Goal: Task Accomplishment & Management: Use online tool/utility

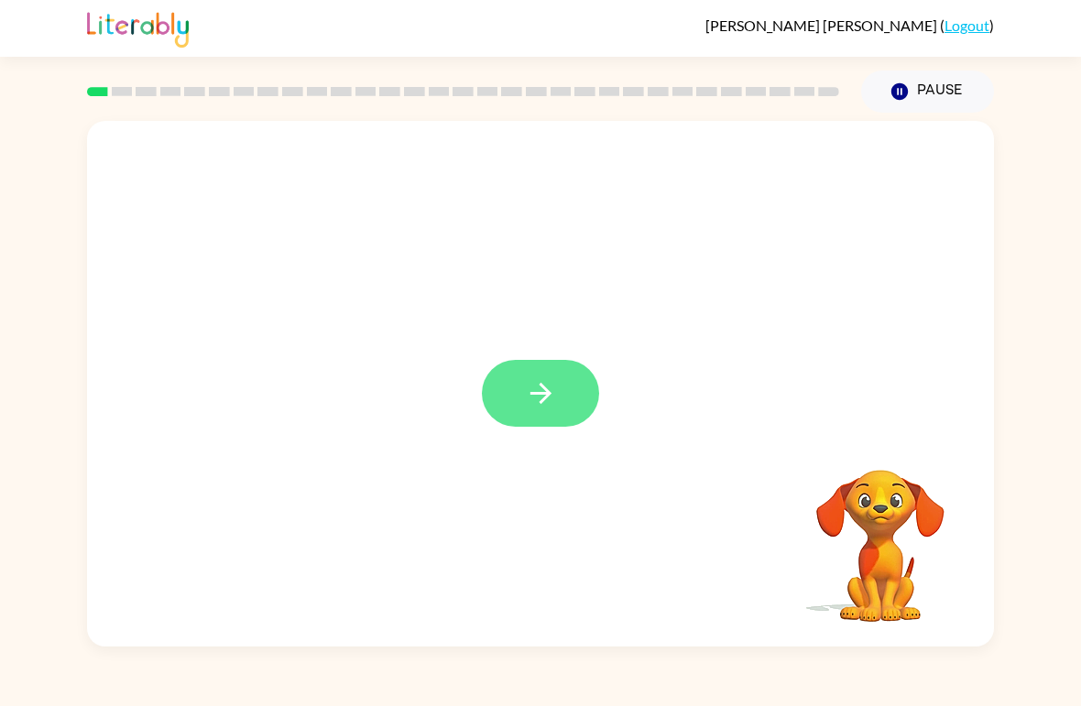
click at [564, 400] on button "button" at bounding box center [540, 393] width 117 height 67
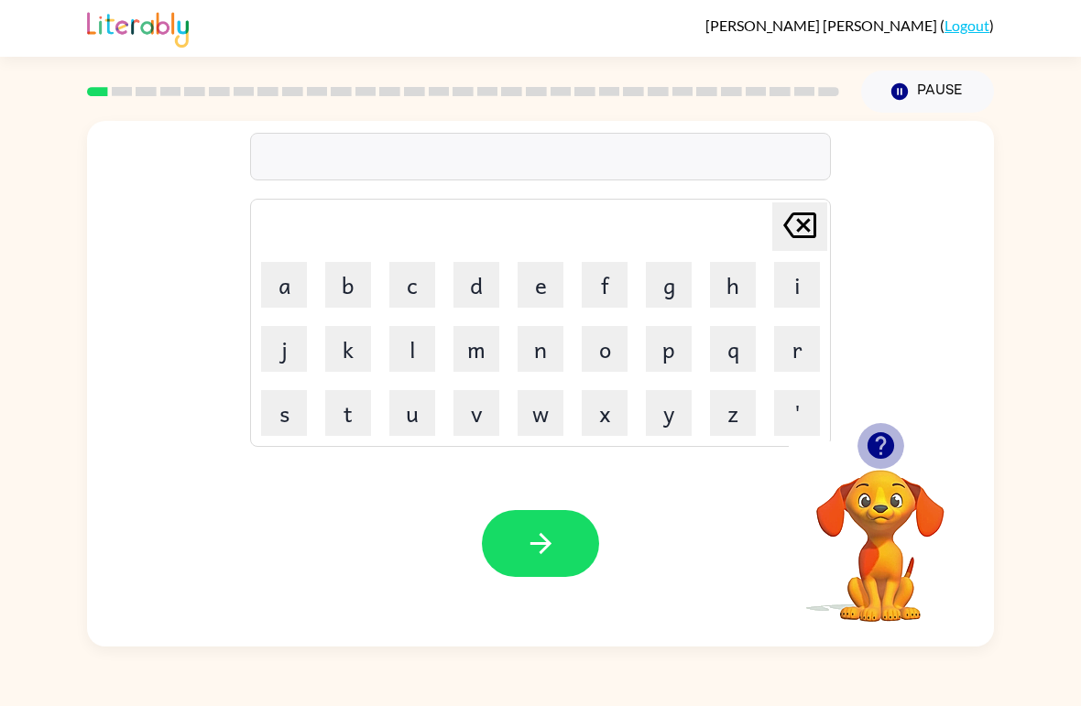
click at [885, 454] on icon "button" at bounding box center [880, 445] width 27 height 27
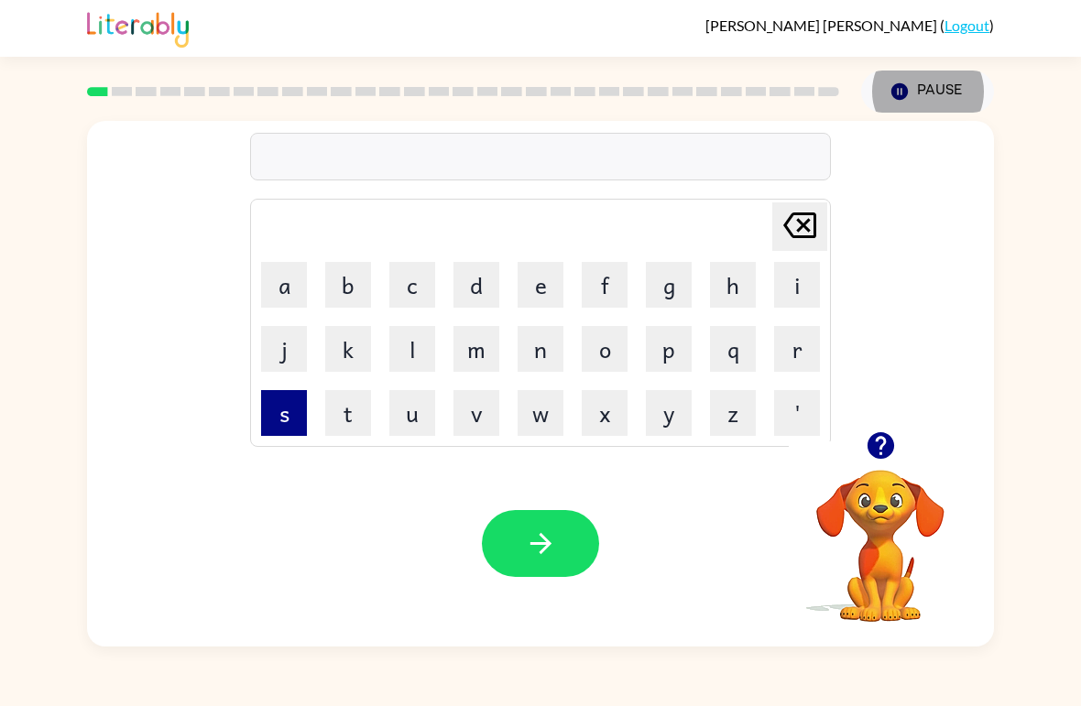
click at [274, 415] on button "s" at bounding box center [284, 413] width 46 height 46
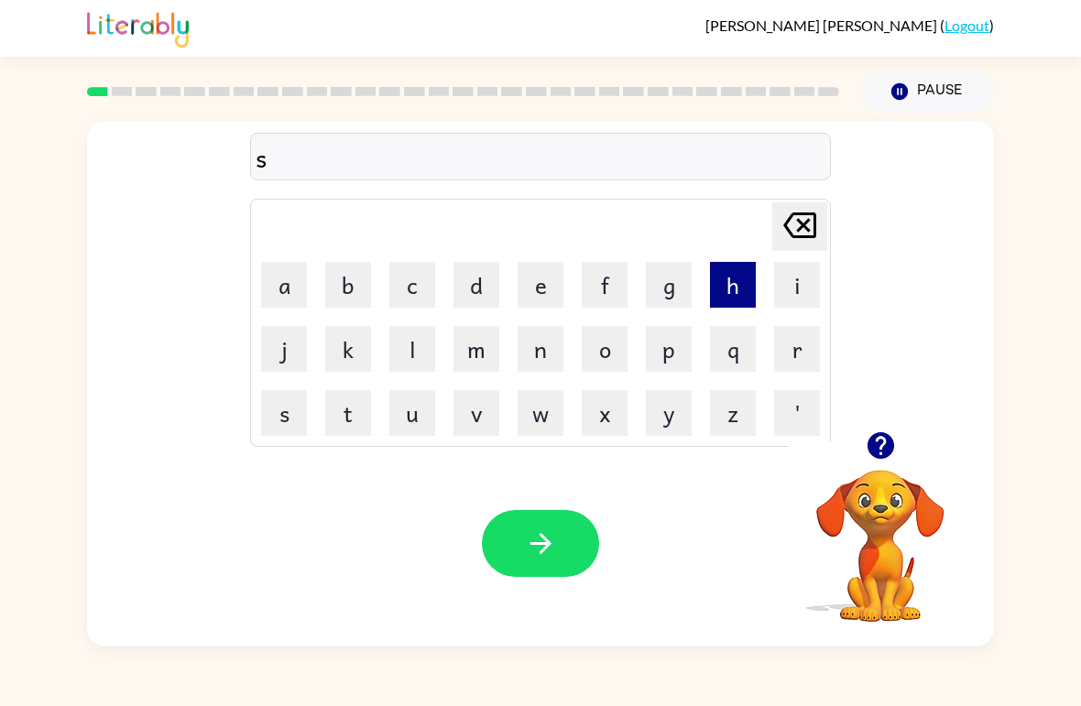
click at [722, 296] on button "h" at bounding box center [733, 285] width 46 height 46
click at [411, 416] on button "u" at bounding box center [412, 413] width 46 height 46
click at [284, 418] on button "s" at bounding box center [284, 413] width 46 height 46
click at [744, 274] on button "h" at bounding box center [733, 285] width 46 height 46
click at [550, 551] on icon "button" at bounding box center [541, 544] width 32 height 32
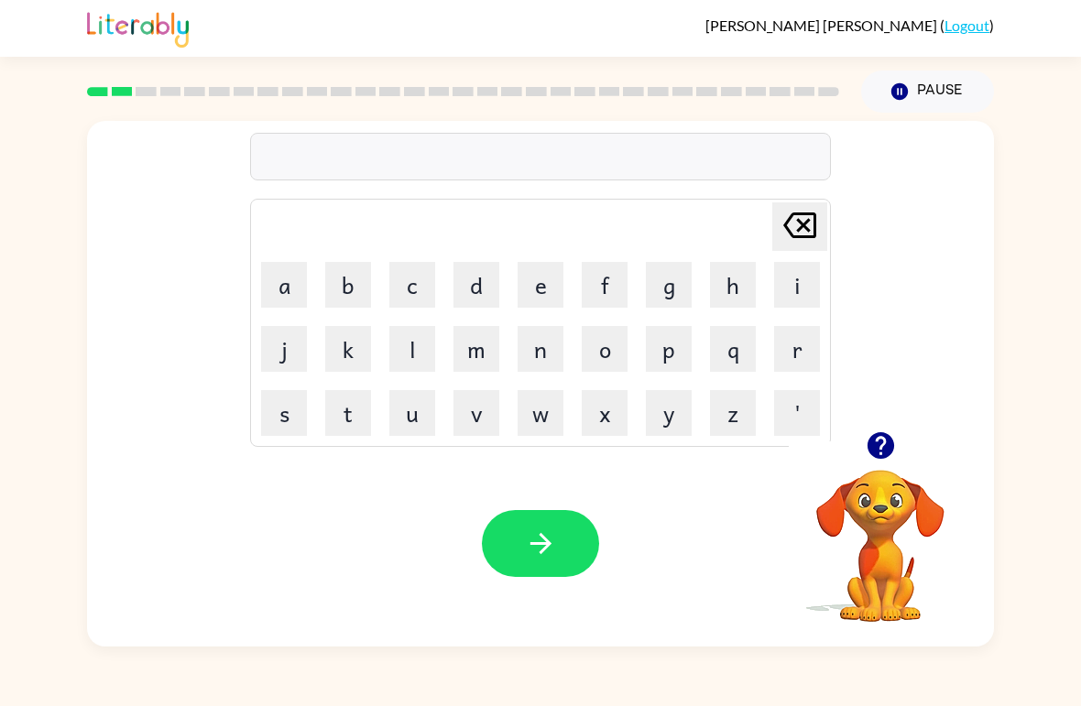
click at [880, 434] on icon "button" at bounding box center [880, 445] width 27 height 27
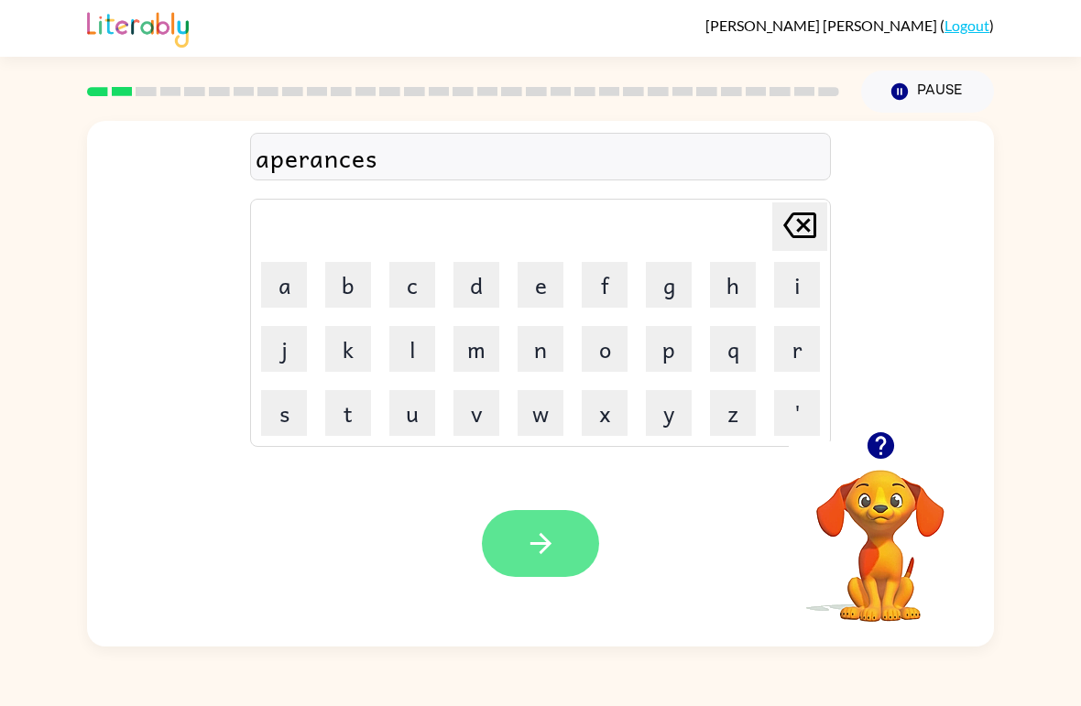
click at [579, 525] on button "button" at bounding box center [540, 543] width 117 height 67
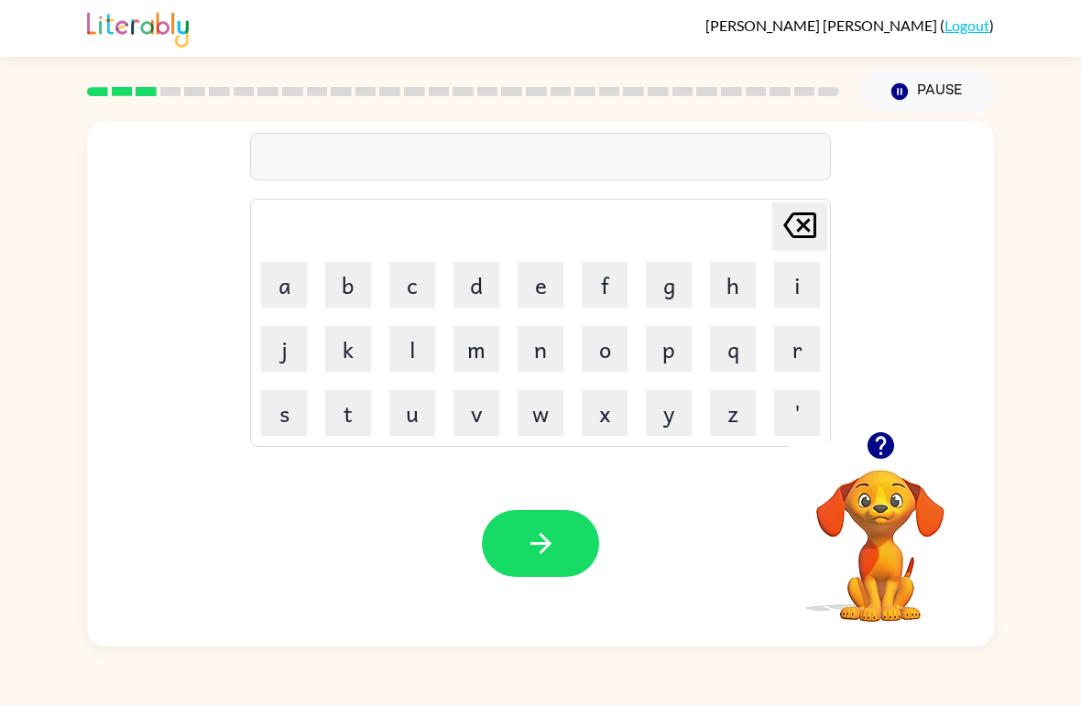
click at [891, 441] on icon "button" at bounding box center [880, 445] width 27 height 27
click at [542, 533] on icon "button" at bounding box center [541, 544] width 32 height 32
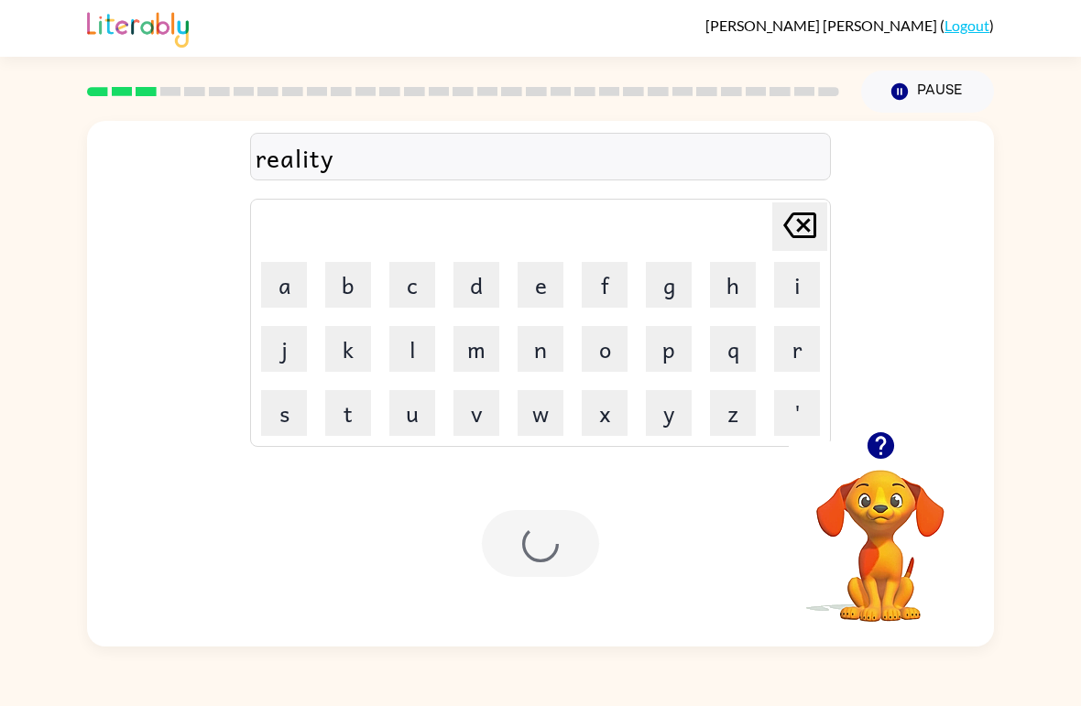
click at [490, 151] on div "reality" at bounding box center [541, 157] width 570 height 38
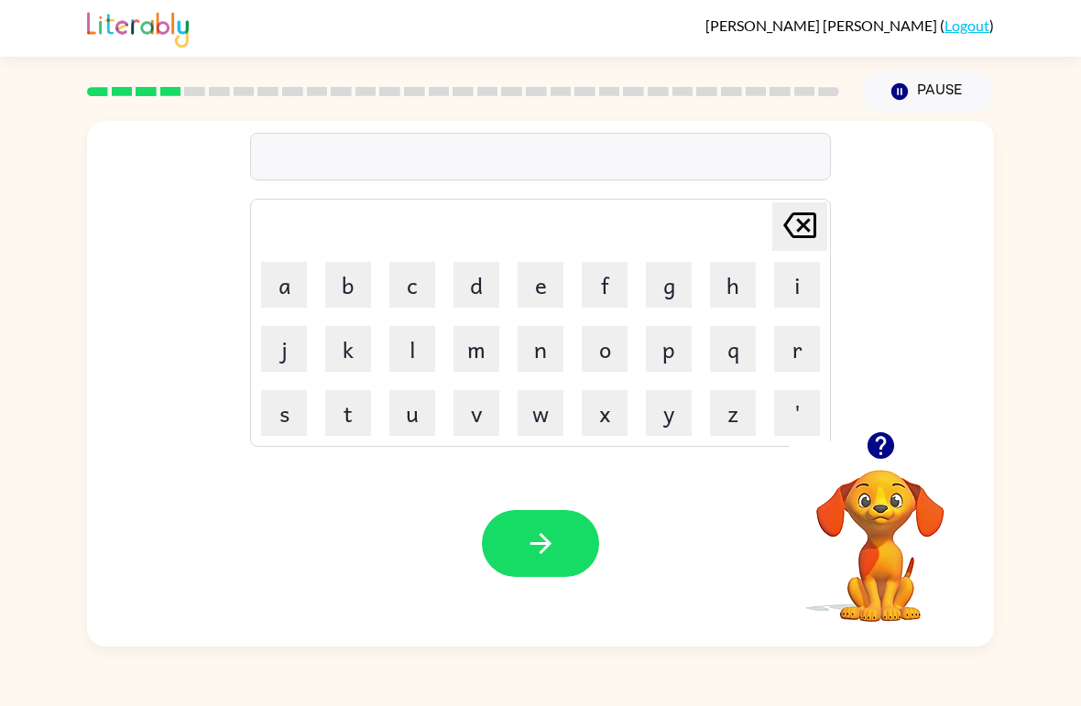
click at [886, 500] on video "Your browser must support playing .mp4 files to use Literably. Please try using…" at bounding box center [880, 533] width 183 height 183
click at [888, 435] on icon "button" at bounding box center [881, 446] width 32 height 32
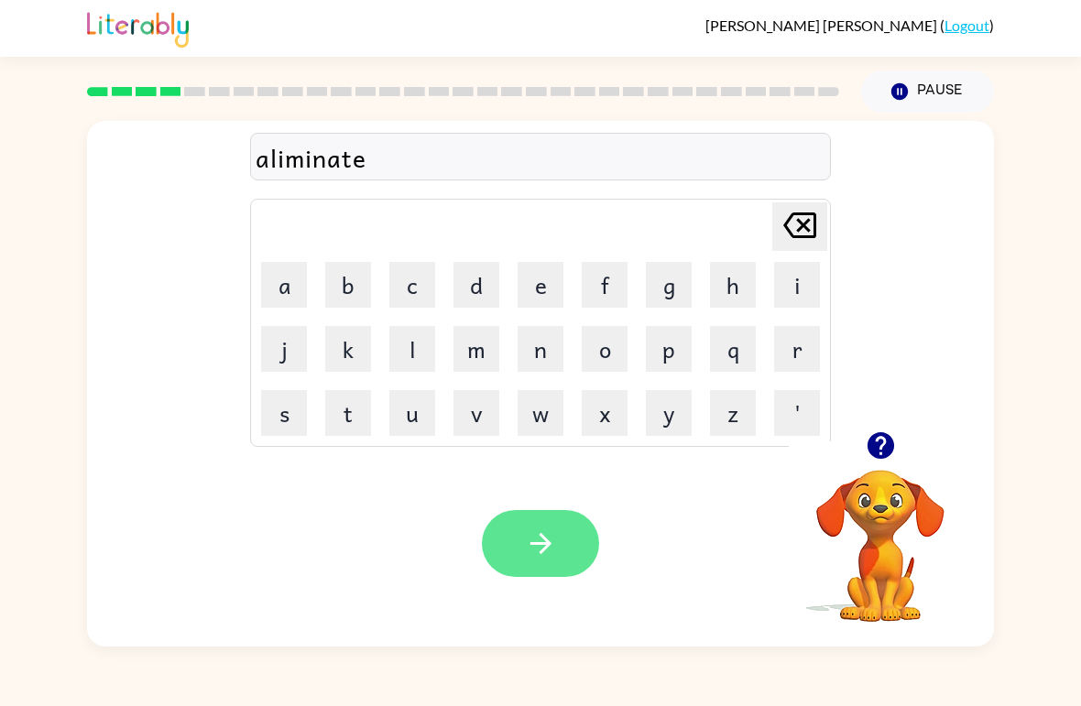
click at [575, 528] on button "button" at bounding box center [540, 543] width 117 height 67
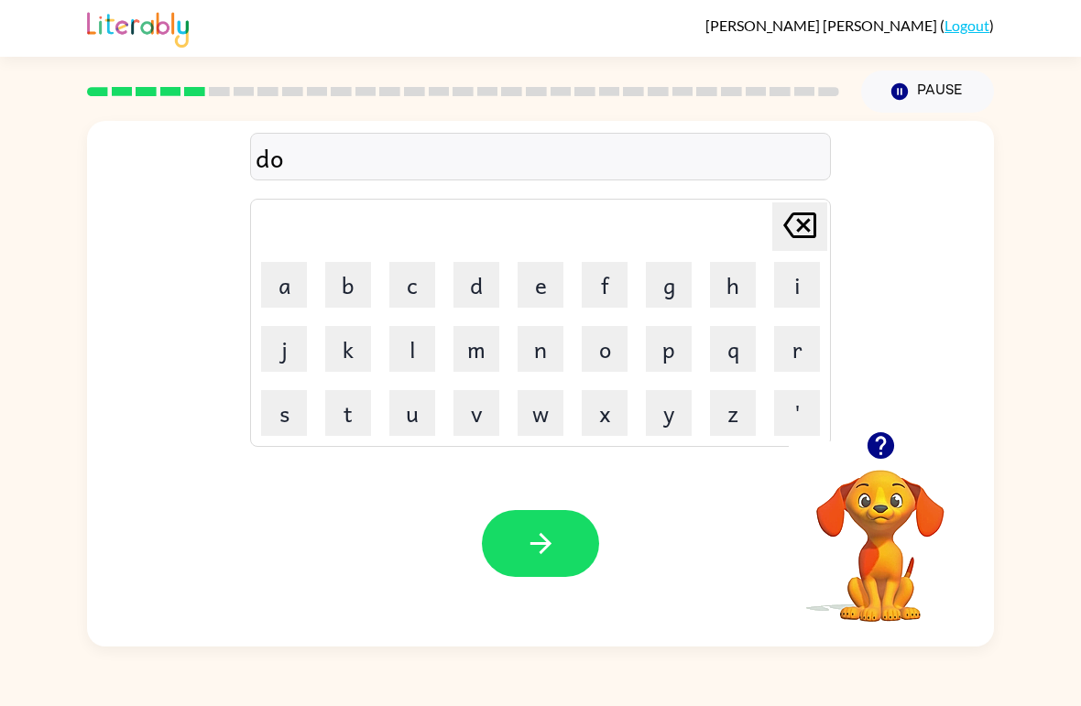
click at [883, 447] on icon "button" at bounding box center [880, 445] width 27 height 27
click at [575, 556] on button "button" at bounding box center [540, 543] width 117 height 67
click at [874, 437] on icon "button" at bounding box center [880, 445] width 27 height 27
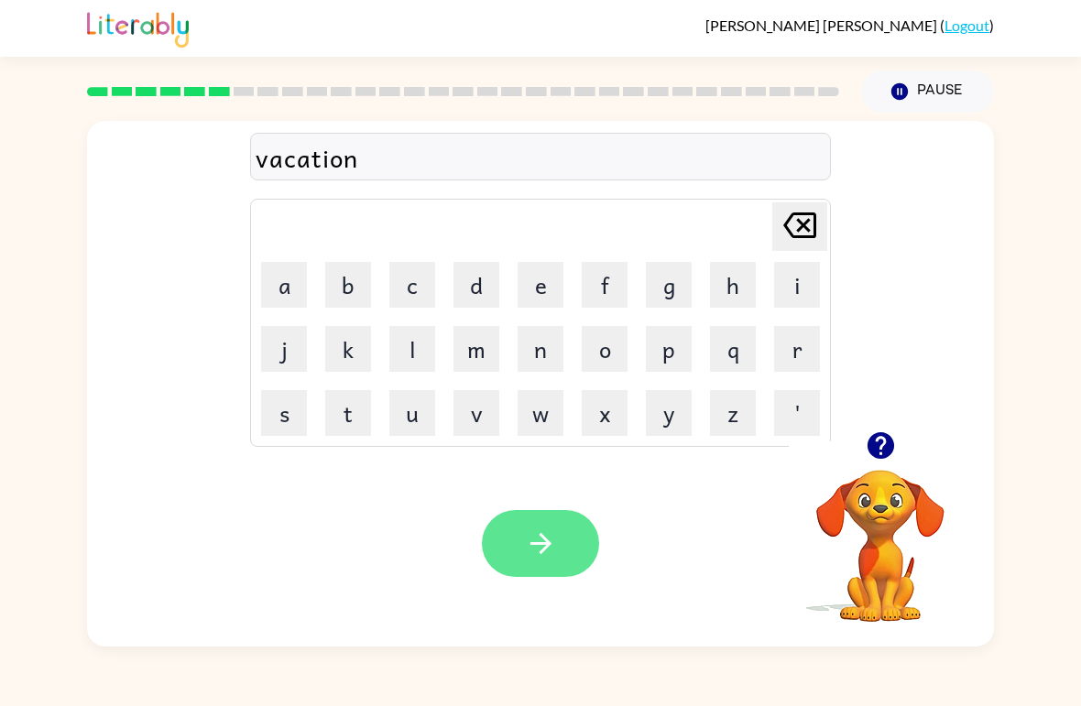
click at [542, 557] on icon "button" at bounding box center [541, 544] width 32 height 32
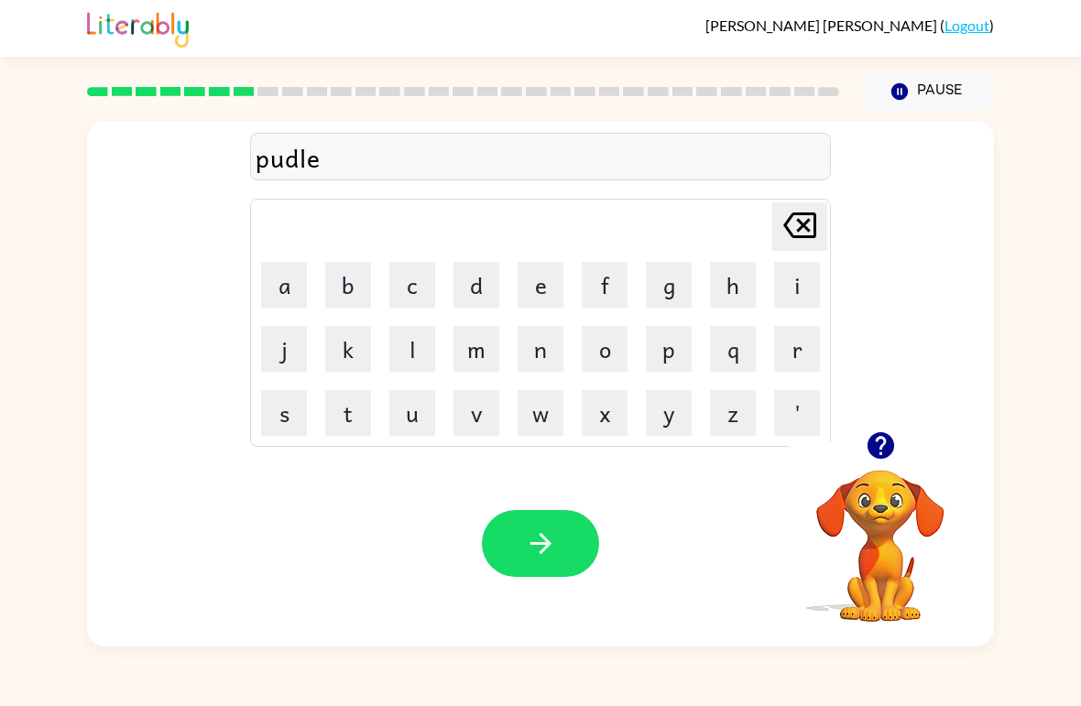
click at [800, 219] on icon "[PERSON_NAME] last character input" at bounding box center [800, 225] width 44 height 44
click at [894, 431] on icon "button" at bounding box center [881, 446] width 32 height 32
click at [588, 546] on button "button" at bounding box center [540, 543] width 117 height 67
click at [880, 454] on icon "button" at bounding box center [881, 446] width 32 height 32
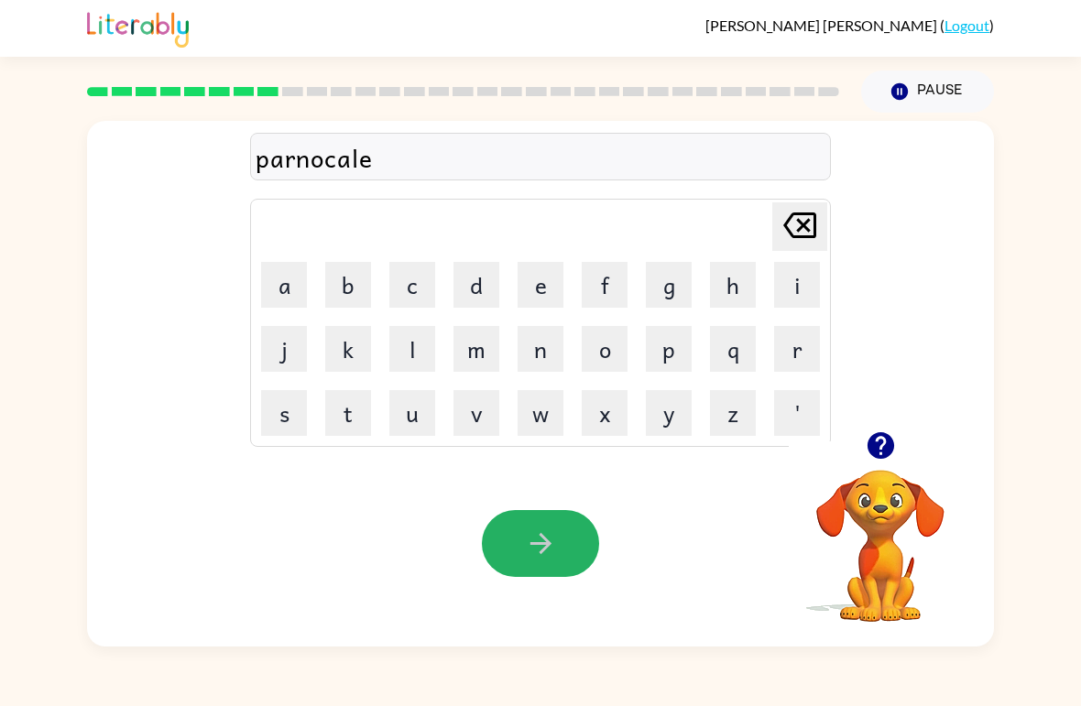
click at [551, 550] on icon "button" at bounding box center [541, 544] width 32 height 32
click at [577, 538] on button "button" at bounding box center [540, 543] width 117 height 67
click at [564, 556] on button "button" at bounding box center [540, 543] width 117 height 67
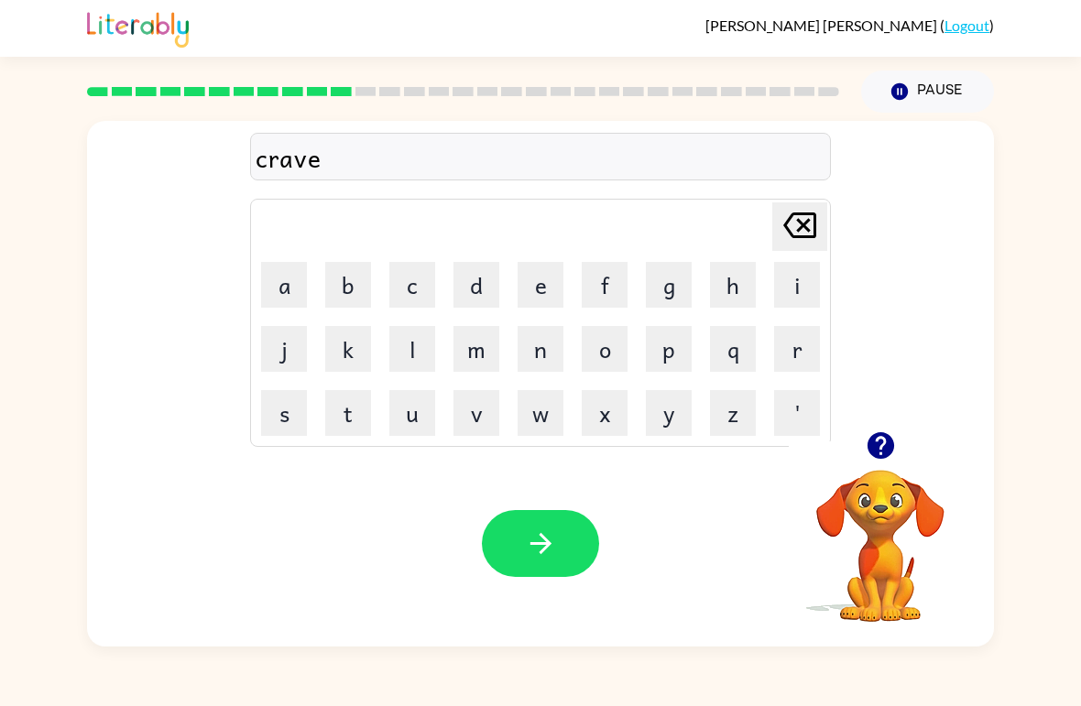
click at [520, 543] on button "button" at bounding box center [540, 543] width 117 height 67
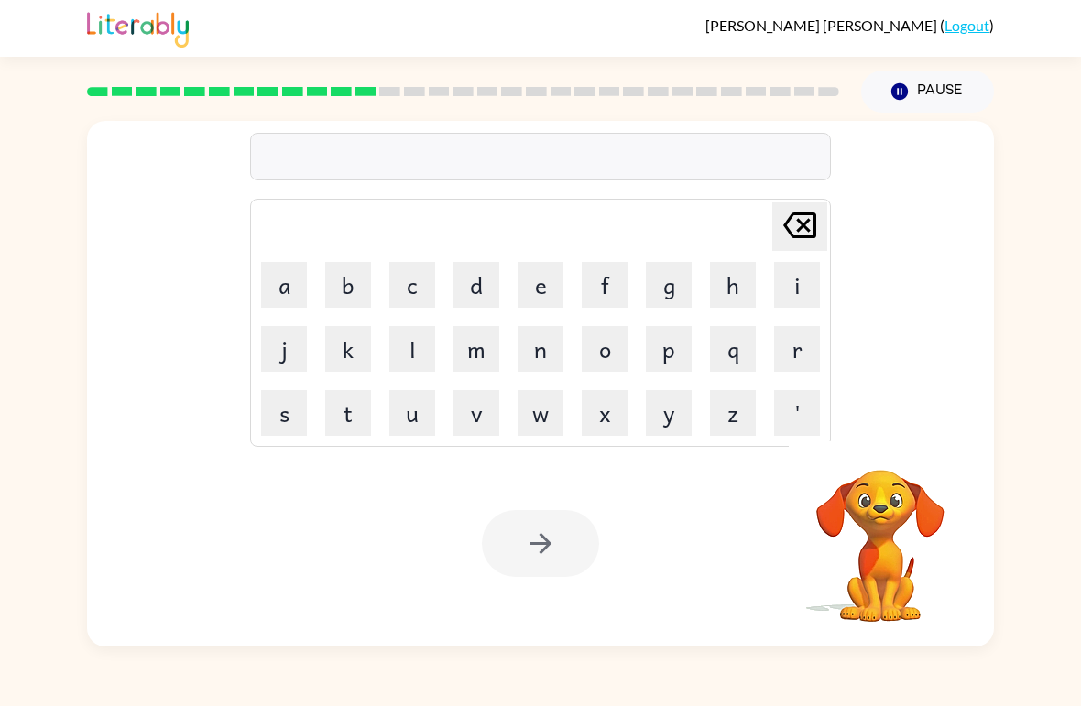
click at [890, 426] on div "[PERSON_NAME] last character input a b c d e f g h i j k l m n o p q r s t u v …" at bounding box center [540, 276] width 907 height 311
click at [903, 486] on video "Your browser must support playing .mp4 files to use Literably. Please try using…" at bounding box center [880, 533] width 183 height 183
click at [856, 542] on video "Your browser must support playing .mp4 files to use Literably. Please try using…" at bounding box center [880, 533] width 183 height 183
click at [855, 542] on video "Your browser must support playing .mp4 files to use Literably. Please try using…" at bounding box center [880, 533] width 183 height 183
click at [890, 518] on video "Your browser must support playing .mp4 files to use Literably. Please try using…" at bounding box center [880, 533] width 183 height 183
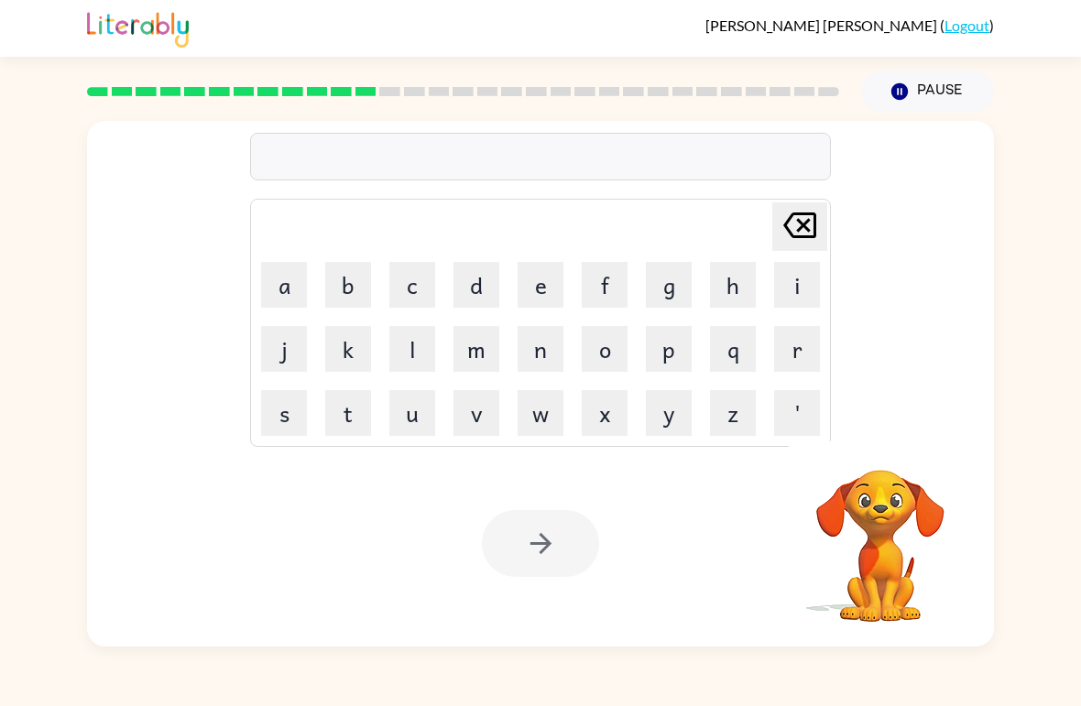
click at [890, 518] on video "Your browser must support playing .mp4 files to use Literably. Please try using…" at bounding box center [880, 533] width 183 height 183
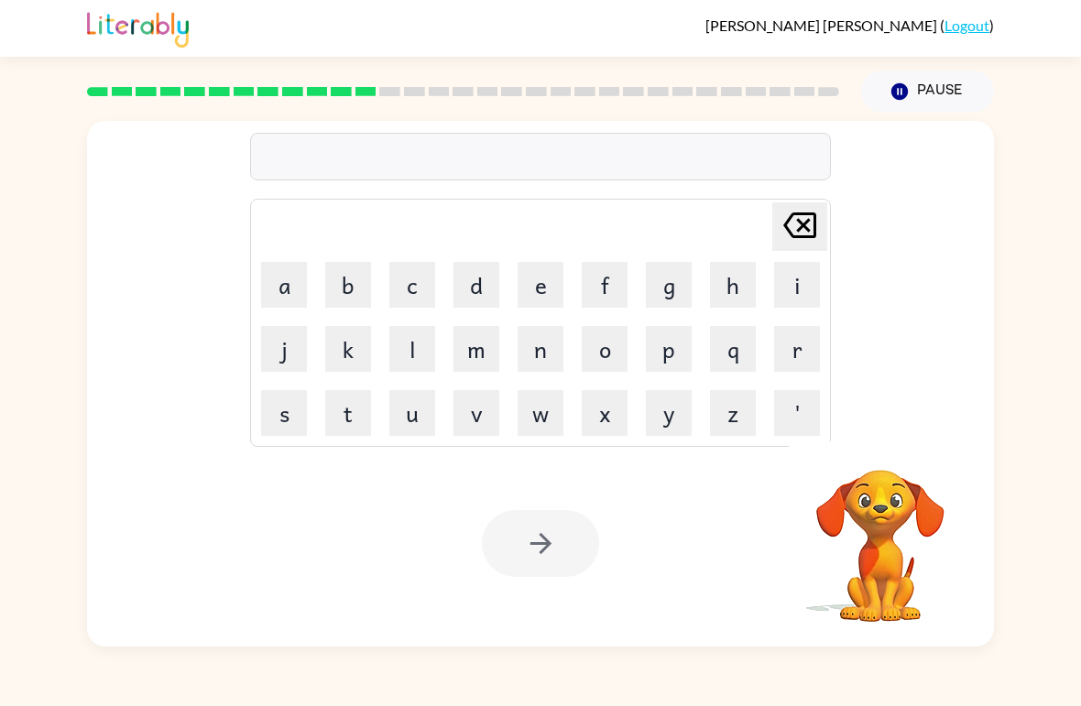
click at [890, 530] on video "Your browser must support playing .mp4 files to use Literably. Please try using…" at bounding box center [880, 533] width 183 height 183
drag, startPoint x: 1068, startPoint y: 600, endPoint x: 1037, endPoint y: 600, distance: 31.2
click at [1037, 600] on div "[PERSON_NAME] last character input a b c d e f g h i j k l m n o p q r s t u v …" at bounding box center [540, 380] width 1081 height 534
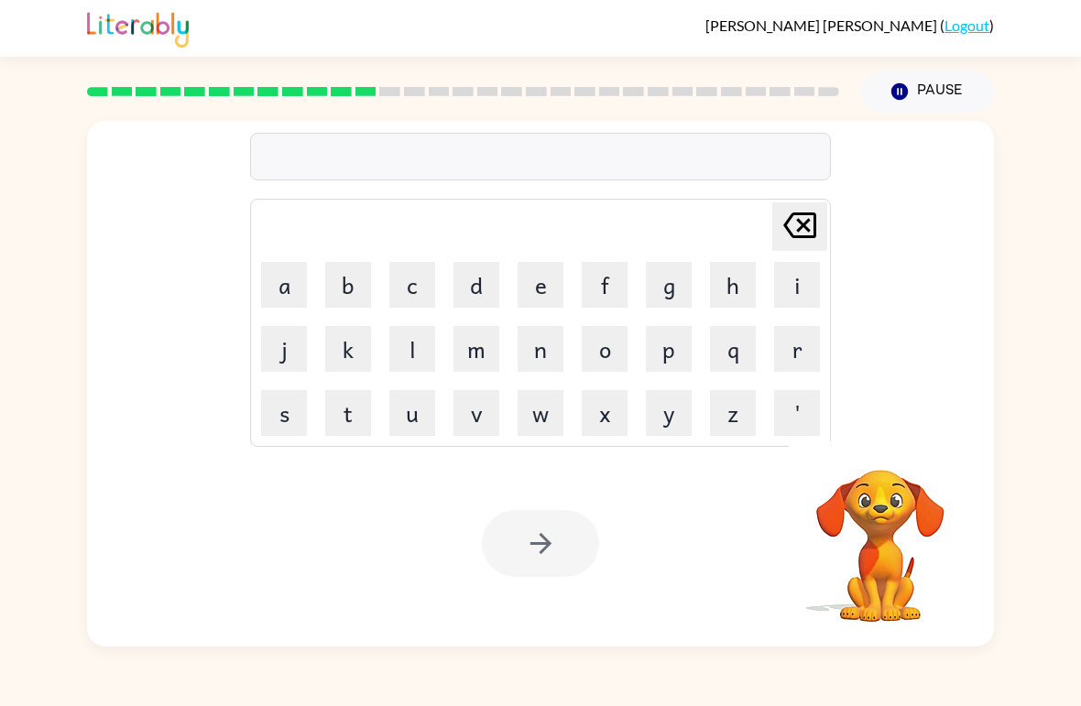
click at [1037, 600] on div "[PERSON_NAME] last character input a b c d e f g h i j k l m n o p q r s t u v …" at bounding box center [540, 380] width 1081 height 534
click at [900, 537] on video "Your browser must support playing .mp4 files to use Literably. Please try using…" at bounding box center [880, 533] width 183 height 183
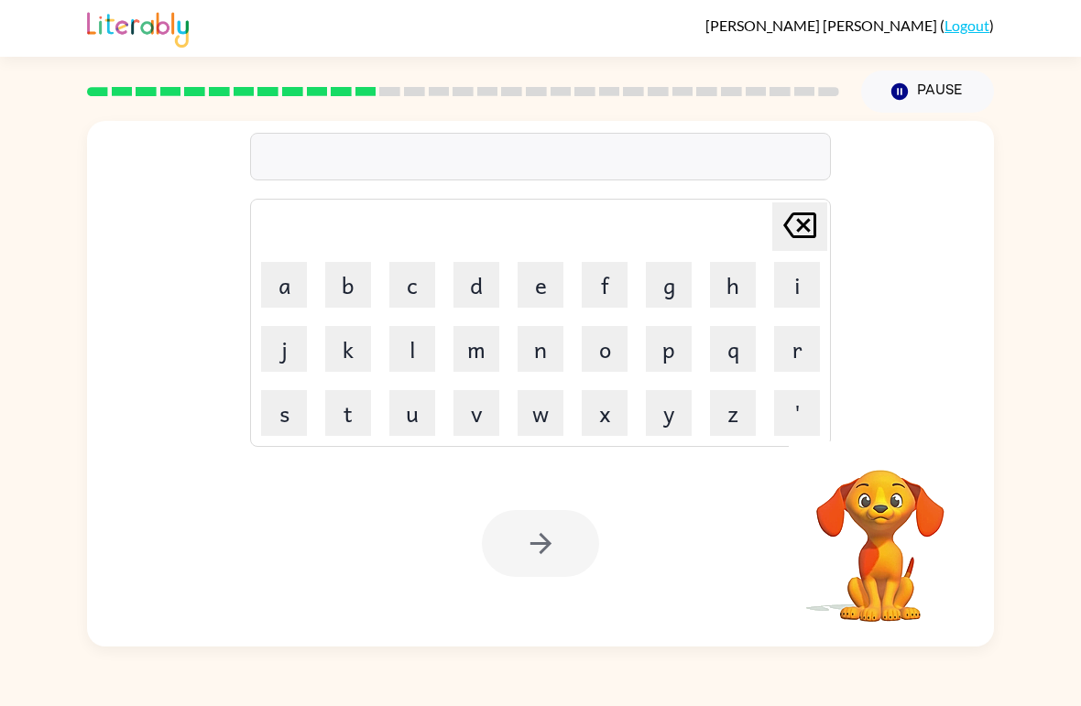
click at [903, 537] on video "Your browser must support playing .mp4 files to use Literably. Please try using…" at bounding box center [880, 533] width 183 height 183
click at [881, 497] on video "Your browser must support playing .mp4 files to use Literably. Please try using…" at bounding box center [880, 533] width 183 height 183
click at [1072, 312] on div "[PERSON_NAME] last character input a b c d e f g h i j k l m n o p q r s t u v …" at bounding box center [540, 380] width 1081 height 534
click at [0, 0] on html "[PERSON_NAME] ( Logout ) Pause Pause Delete Delete last character input a b c d…" at bounding box center [540, 353] width 1081 height 706
click at [911, 554] on video "Your browser must support playing .mp4 files to use Literably. Please try using…" at bounding box center [880, 533] width 183 height 183
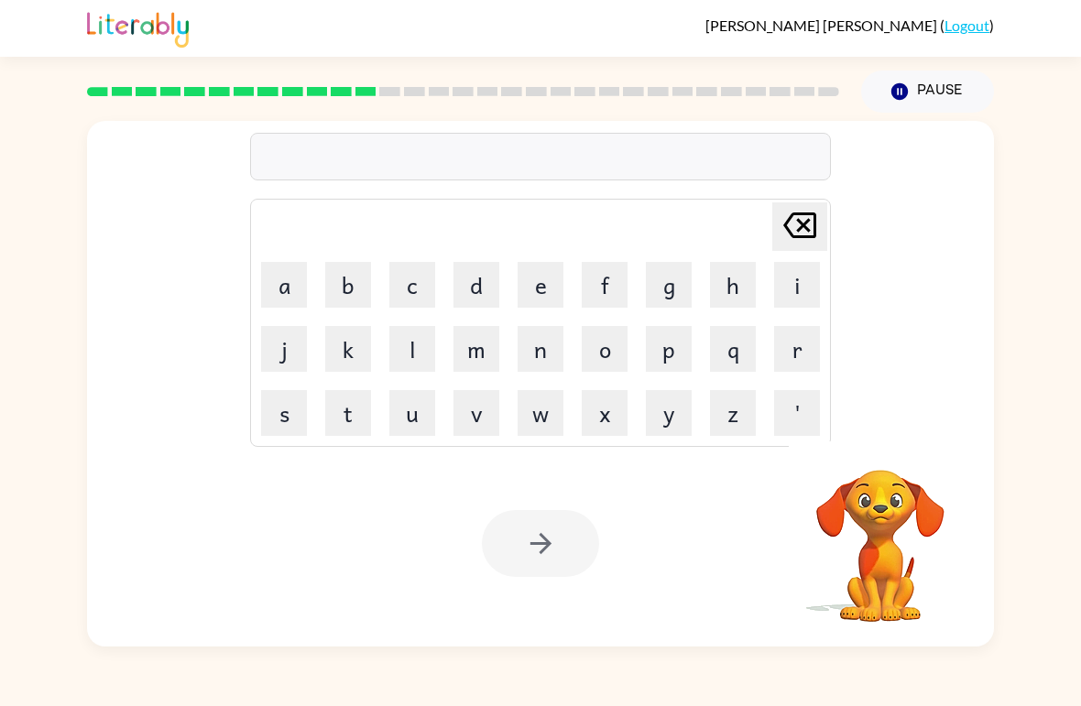
click at [897, 530] on video "Your browser must support playing .mp4 files to use Literably. Please try using…" at bounding box center [880, 533] width 183 height 183
click at [892, 537] on video "Your browser must support playing .mp4 files to use Literably. Please try using…" at bounding box center [880, 533] width 183 height 183
click at [887, 498] on video "Your browser must support playing .mp4 files to use Literably. Please try using…" at bounding box center [880, 533] width 183 height 183
click at [936, 471] on video "Your browser must support playing .mp4 files to use Literably. Please try using…" at bounding box center [880, 533] width 183 height 183
click at [907, 468] on video "Your browser must support playing .mp4 files to use Literably. Please try using…" at bounding box center [880, 533] width 183 height 183
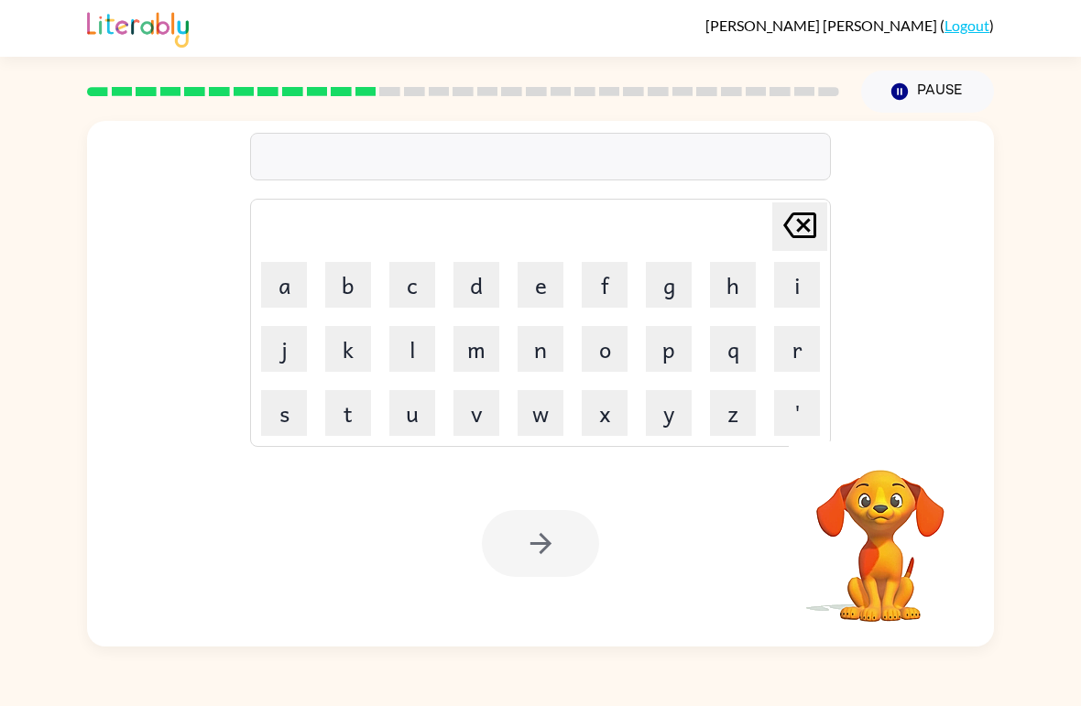
click at [906, 468] on video "Your browser must support playing .mp4 files to use Literably. Please try using…" at bounding box center [880, 533] width 183 height 183
click at [893, 494] on video "Your browser must support playing .mp4 files to use Literably. Please try using…" at bounding box center [880, 533] width 183 height 183
click at [893, 493] on video "Your browser must support playing .mp4 files to use Literably. Please try using…" at bounding box center [880, 533] width 183 height 183
click at [892, 520] on video "Your browser must support playing .mp4 files to use Literably. Please try using…" at bounding box center [880, 533] width 183 height 183
click at [861, 497] on video "Your browser must support playing .mp4 files to use Literably. Please try using…" at bounding box center [880, 533] width 183 height 183
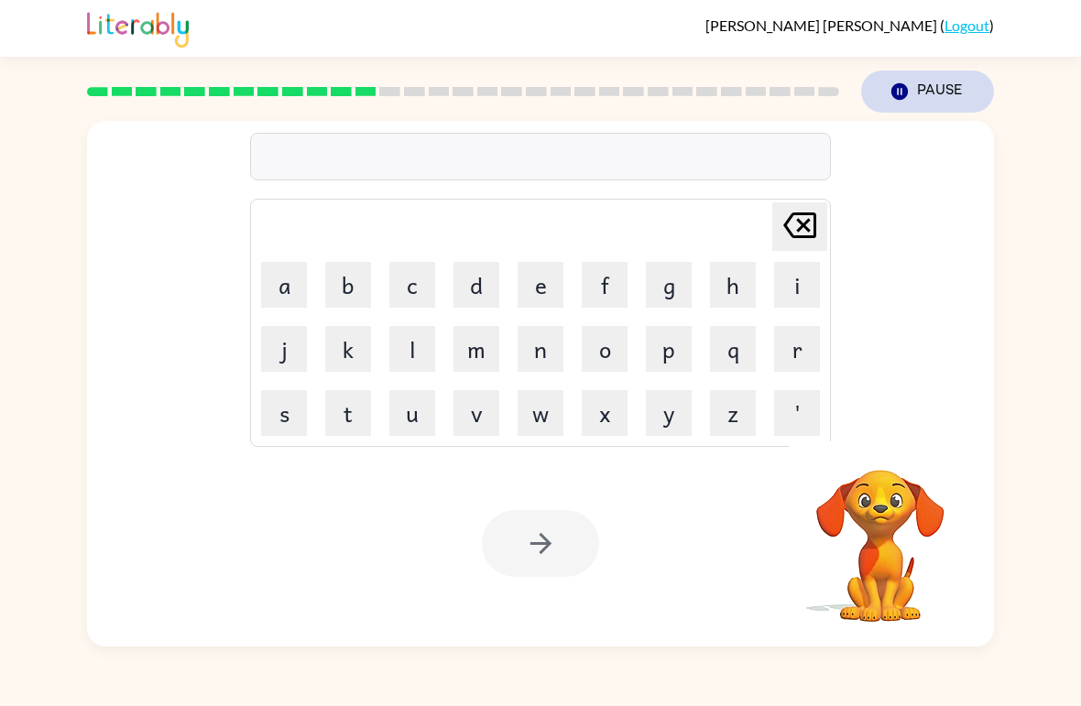
click at [950, 73] on button "Pause Pause" at bounding box center [927, 92] width 133 height 42
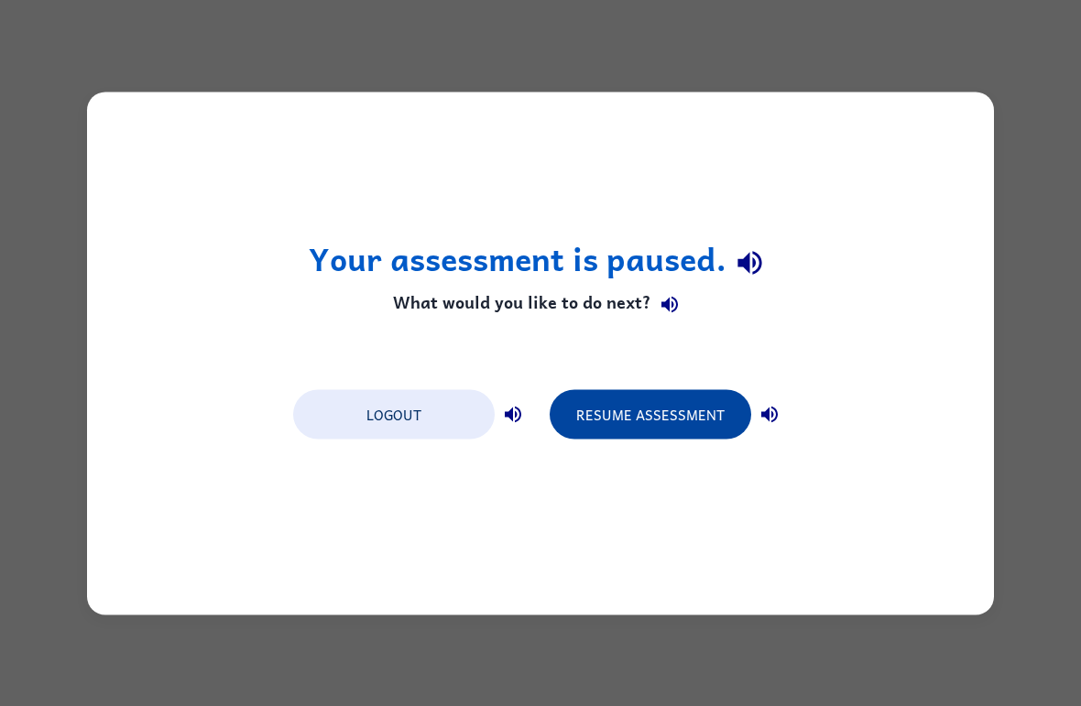
click at [673, 403] on button "Resume Assessment" at bounding box center [651, 413] width 202 height 49
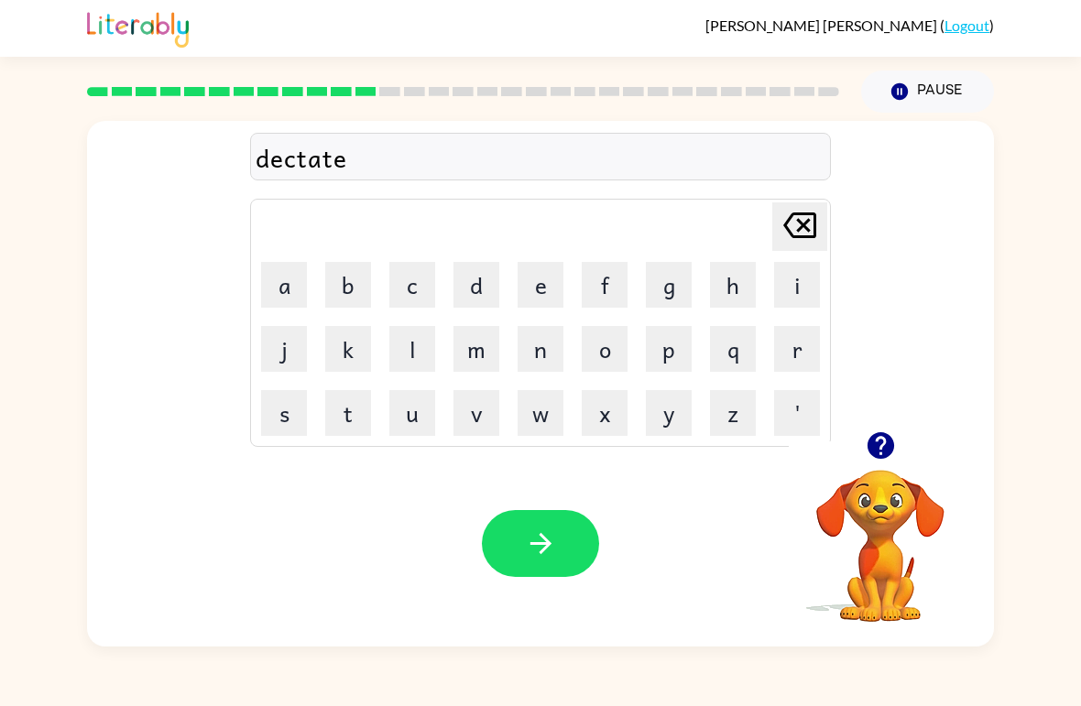
click at [816, 221] on icon at bounding box center [799, 226] width 33 height 26
click at [552, 514] on button "button" at bounding box center [540, 543] width 117 height 67
click at [555, 564] on button "button" at bounding box center [540, 543] width 117 height 67
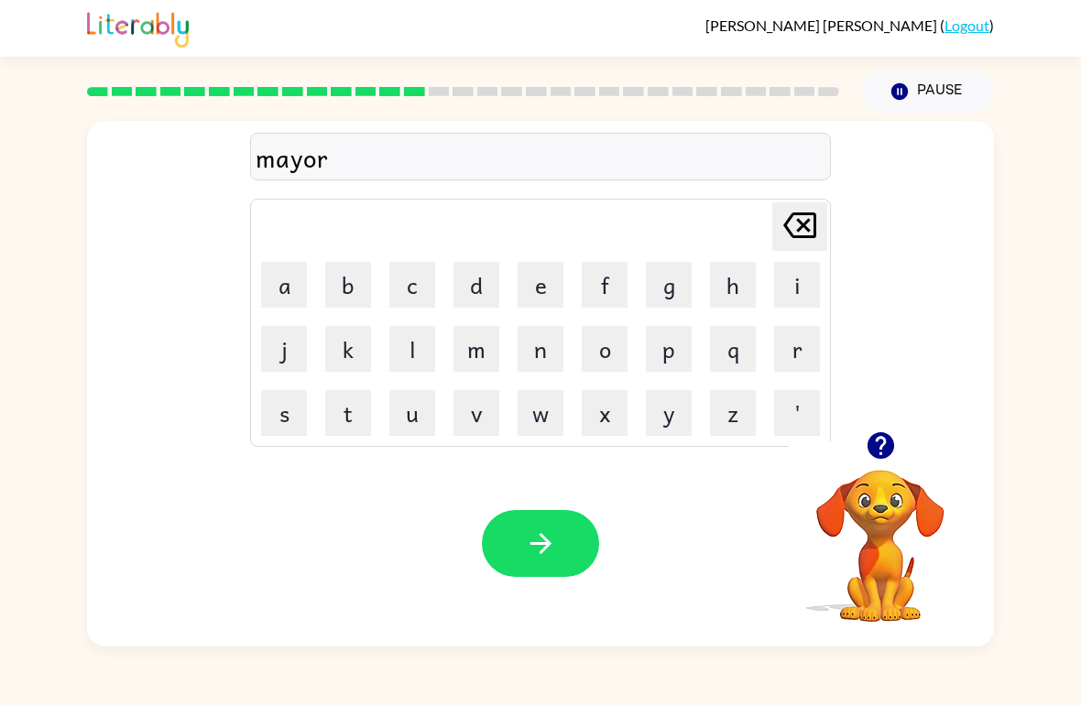
click at [805, 215] on icon at bounding box center [799, 226] width 33 height 26
click at [805, 211] on icon "[PERSON_NAME] last character input" at bounding box center [800, 225] width 44 height 44
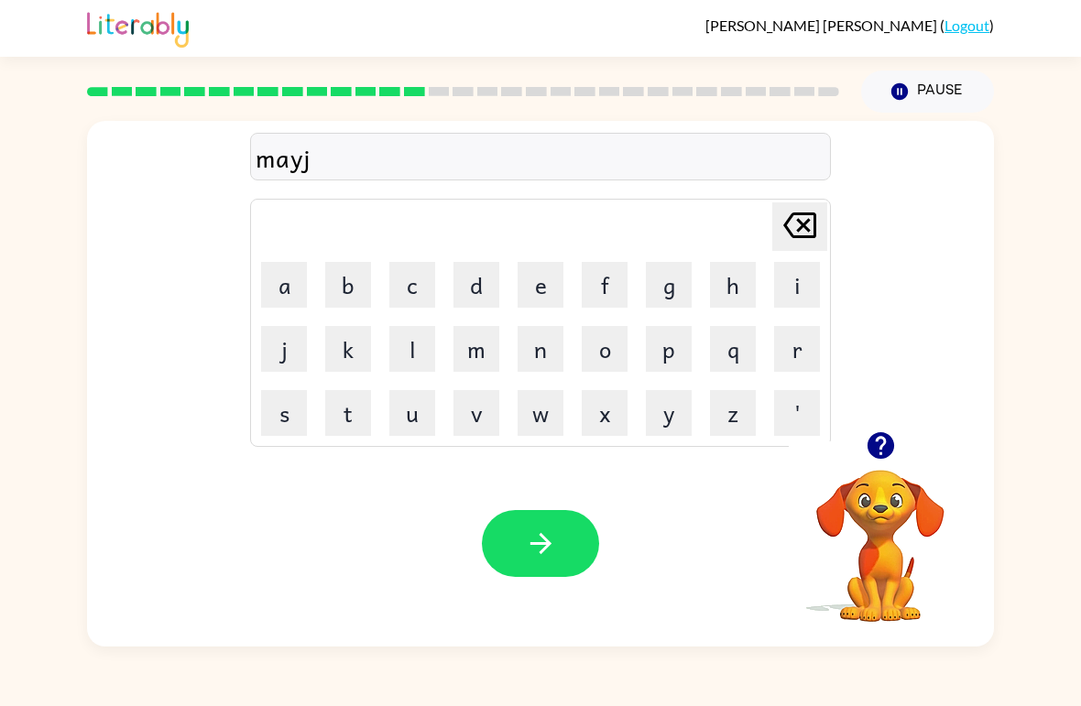
click at [805, 211] on icon "[PERSON_NAME] last character input" at bounding box center [800, 225] width 44 height 44
click at [800, 225] on icon "[PERSON_NAME] last character input" at bounding box center [800, 225] width 44 height 44
click at [554, 532] on icon "button" at bounding box center [541, 544] width 32 height 32
click at [818, 244] on icon "[PERSON_NAME] last character input" at bounding box center [800, 225] width 44 height 44
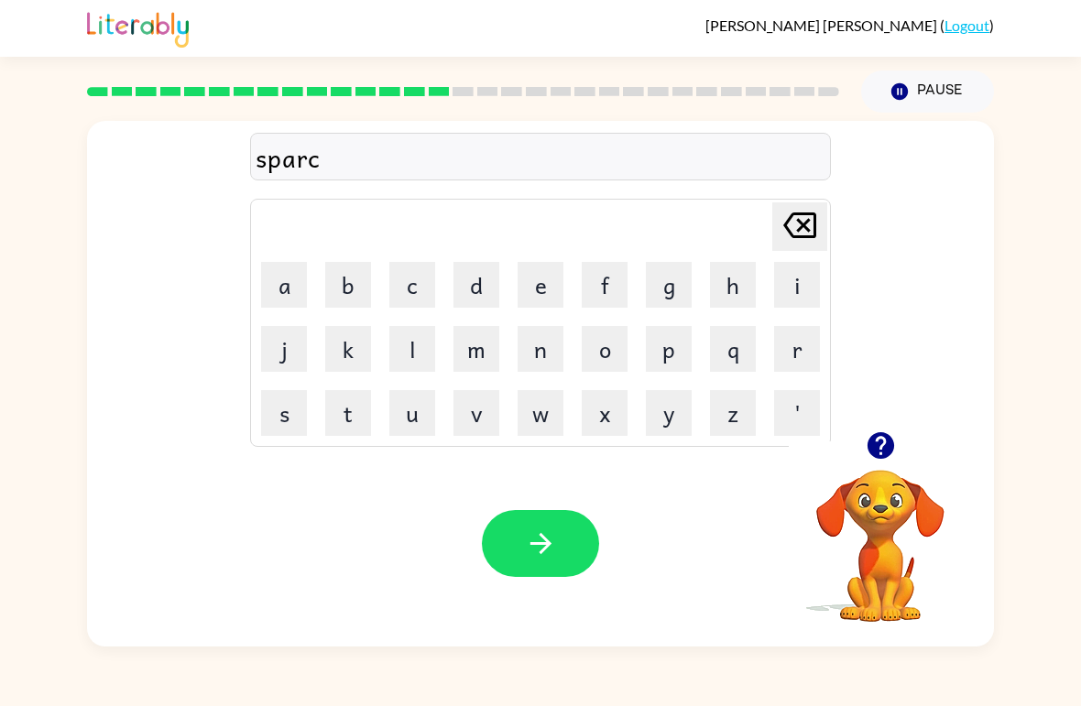
click at [818, 244] on icon "[PERSON_NAME] last character input" at bounding box center [800, 225] width 44 height 44
click at [556, 591] on div "Your browser must support playing .mp4 files to use Literably. Please try using…" at bounding box center [540, 544] width 907 height 206
click at [560, 553] on button "button" at bounding box center [540, 543] width 117 height 67
click at [887, 466] on button "button" at bounding box center [881, 445] width 47 height 47
click at [524, 516] on button "button" at bounding box center [540, 543] width 117 height 67
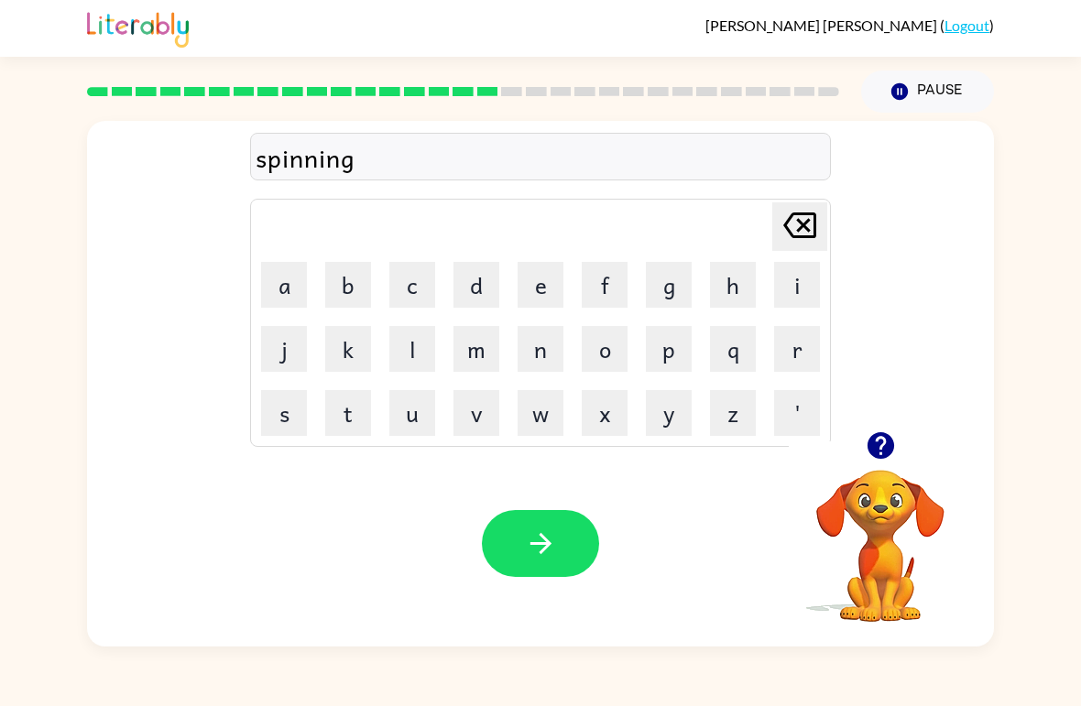
click at [525, 553] on icon "button" at bounding box center [541, 544] width 32 height 32
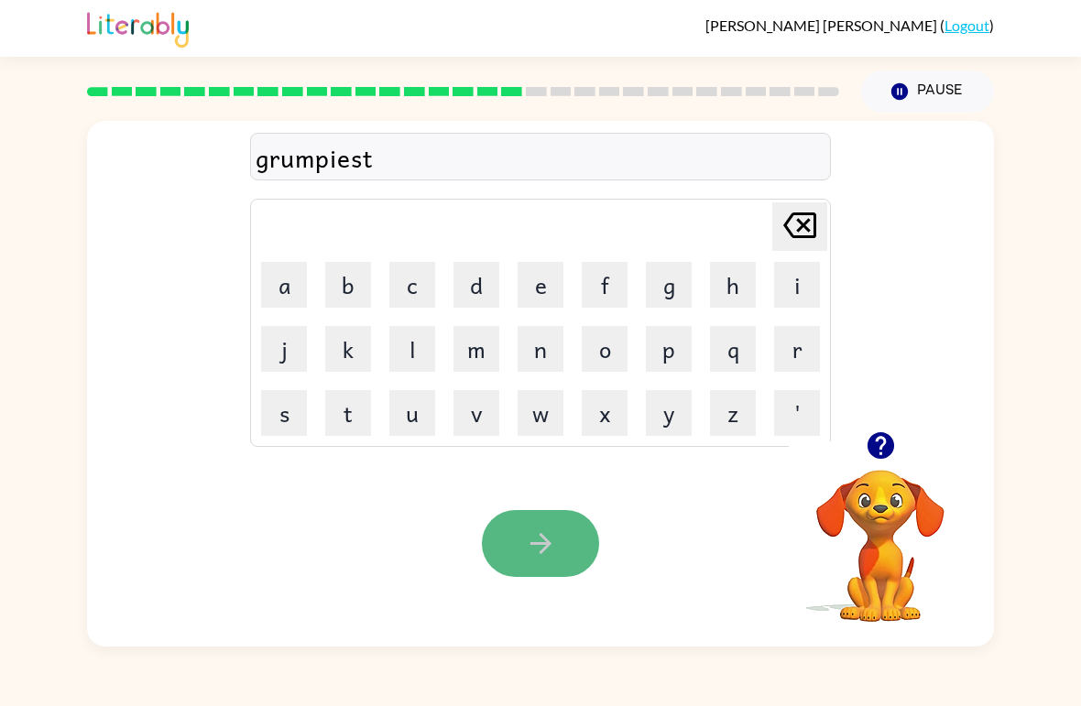
click at [523, 542] on button "button" at bounding box center [540, 543] width 117 height 67
click at [536, 530] on icon "button" at bounding box center [541, 544] width 32 height 32
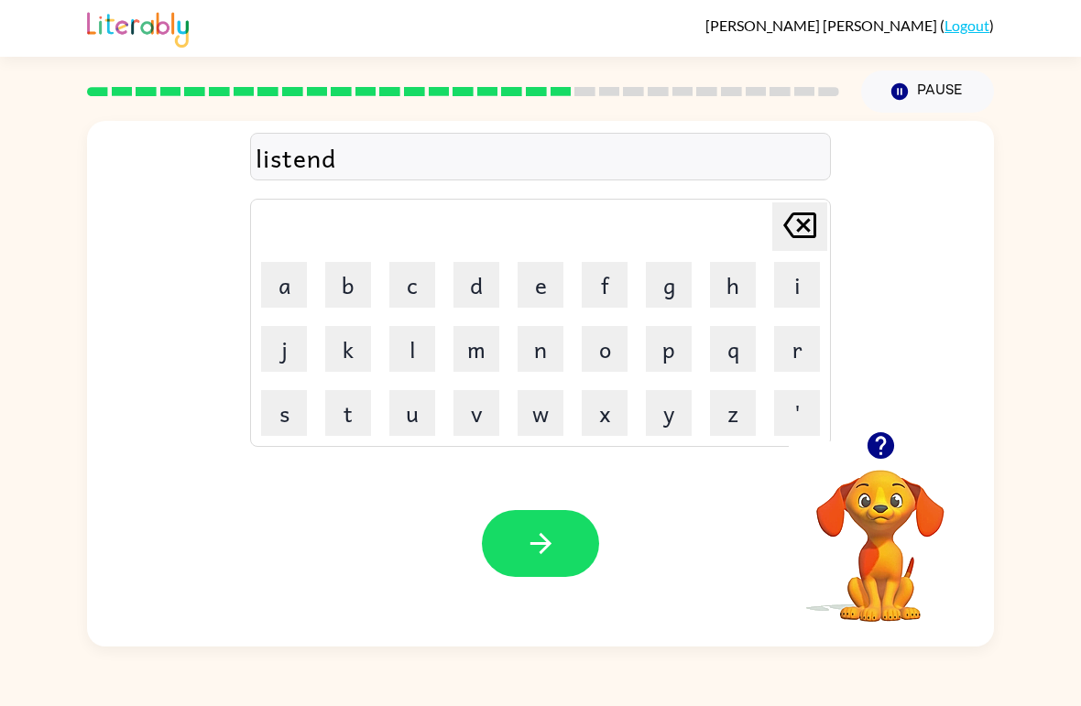
click at [538, 542] on icon "button" at bounding box center [541, 544] width 32 height 32
click at [544, 546] on icon "button" at bounding box center [541, 544] width 32 height 32
click at [545, 526] on button "button" at bounding box center [540, 543] width 117 height 67
click at [879, 430] on button "button" at bounding box center [881, 445] width 47 height 47
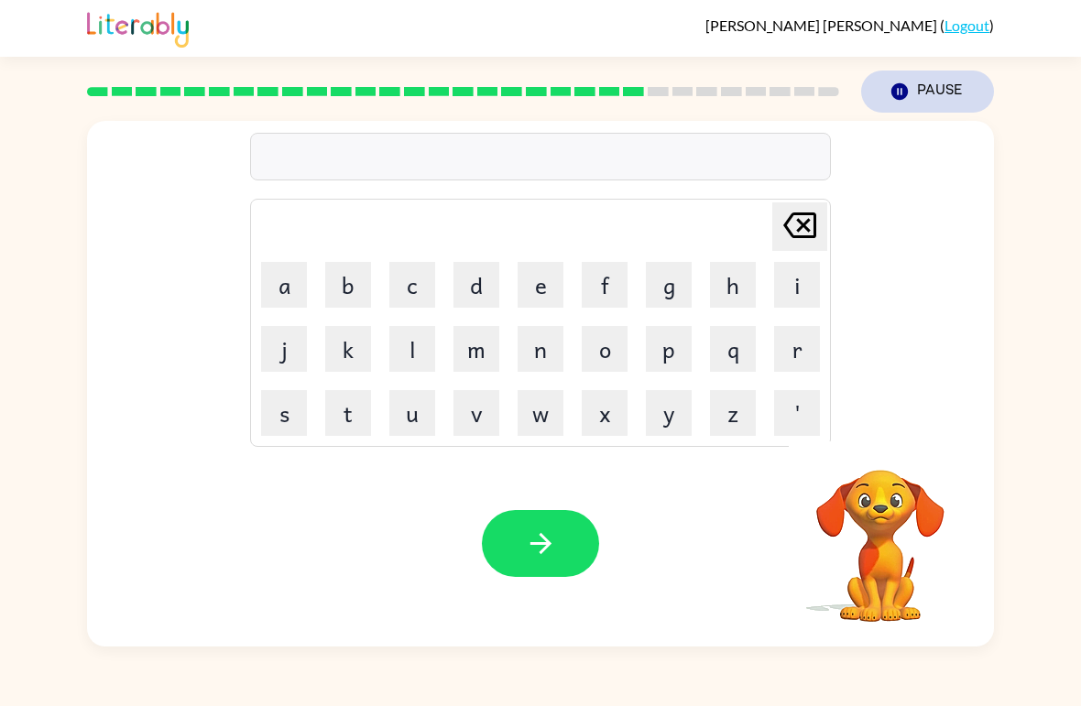
click at [881, 74] on button "Pause Pause" at bounding box center [927, 92] width 133 height 42
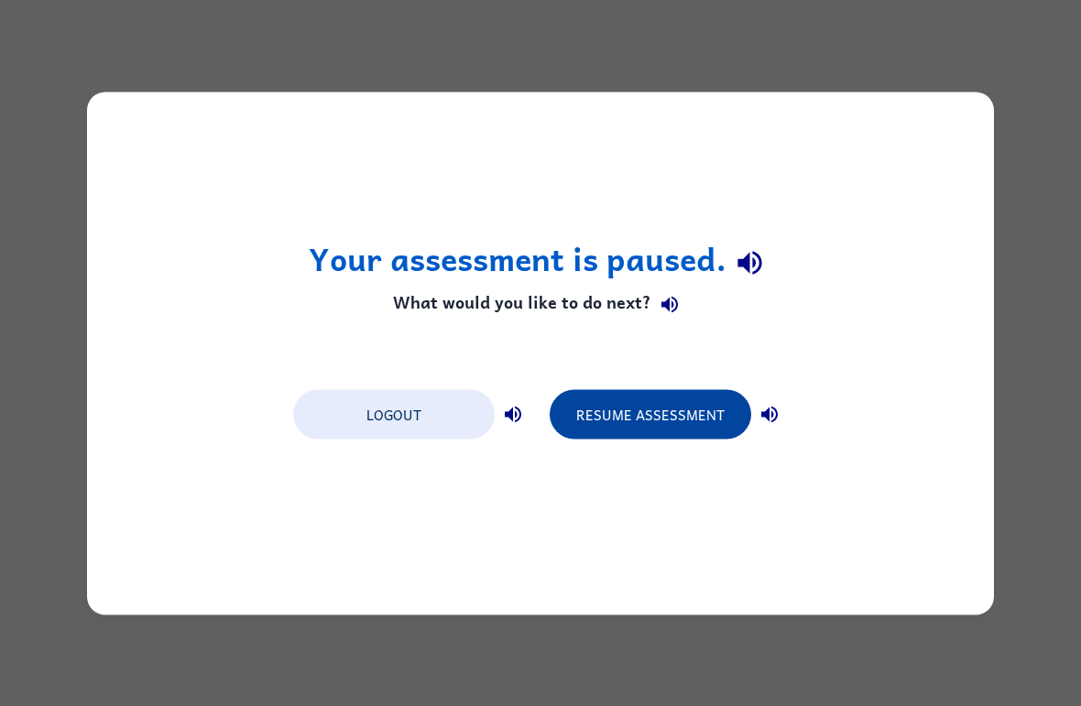
click at [691, 407] on button "Resume Assessment" at bounding box center [651, 413] width 202 height 49
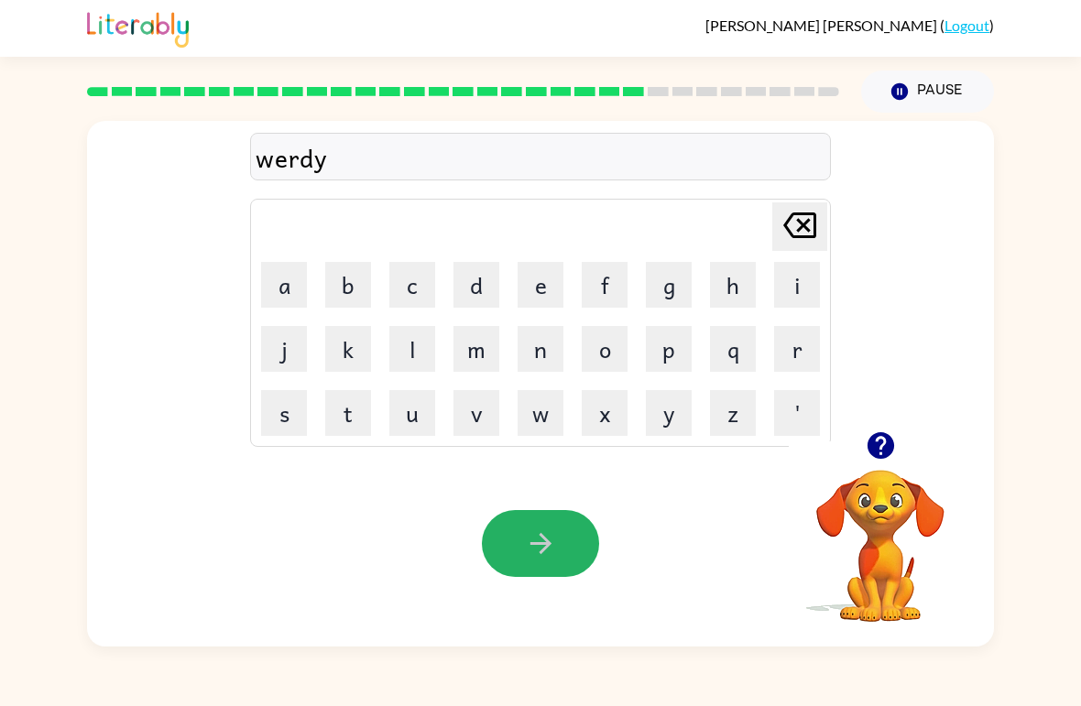
click at [538, 545] on icon "button" at bounding box center [540, 543] width 21 height 21
click at [583, 545] on button "button" at bounding box center [540, 543] width 117 height 67
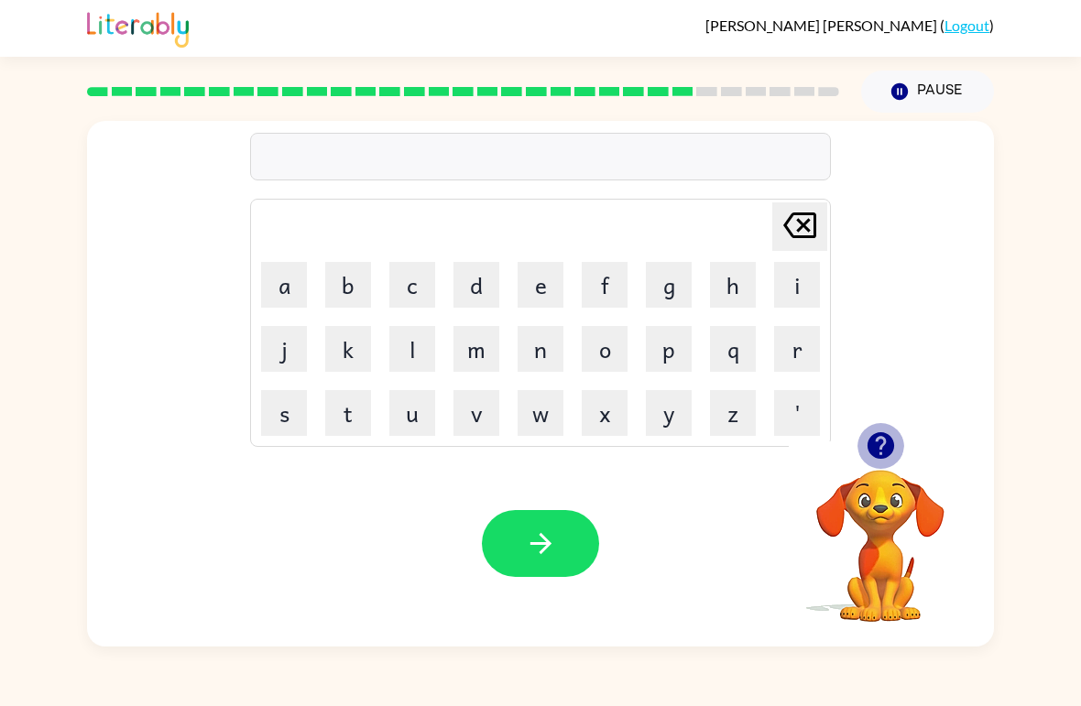
click at [889, 430] on button "button" at bounding box center [881, 445] width 47 height 47
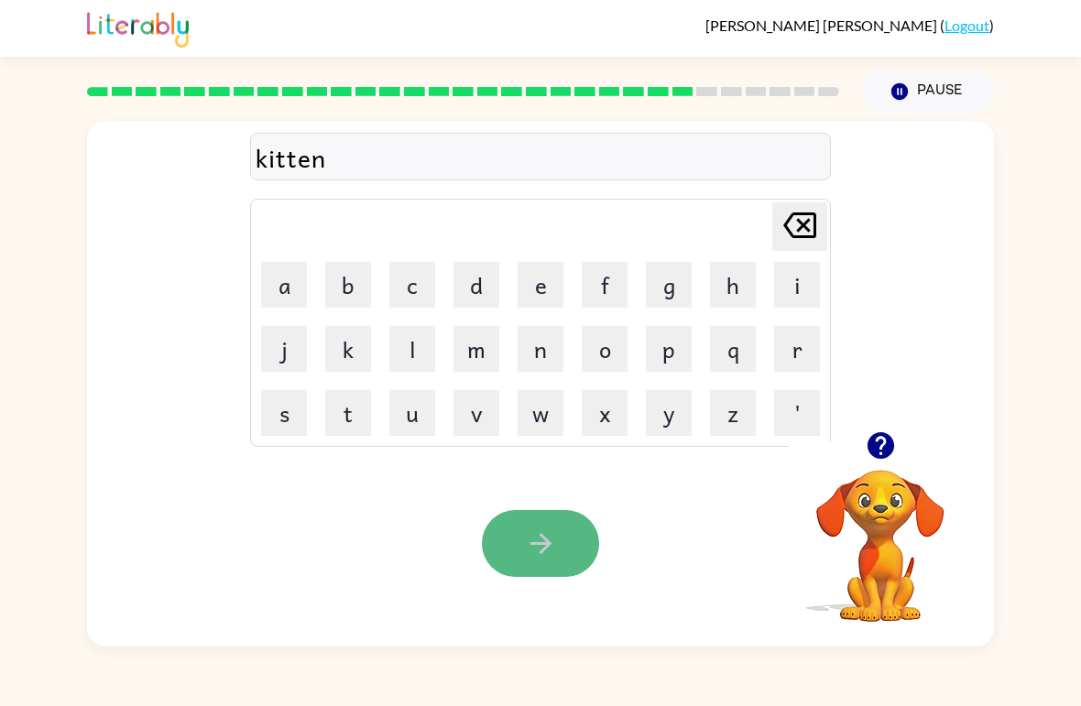
click at [515, 563] on button "button" at bounding box center [540, 543] width 117 height 67
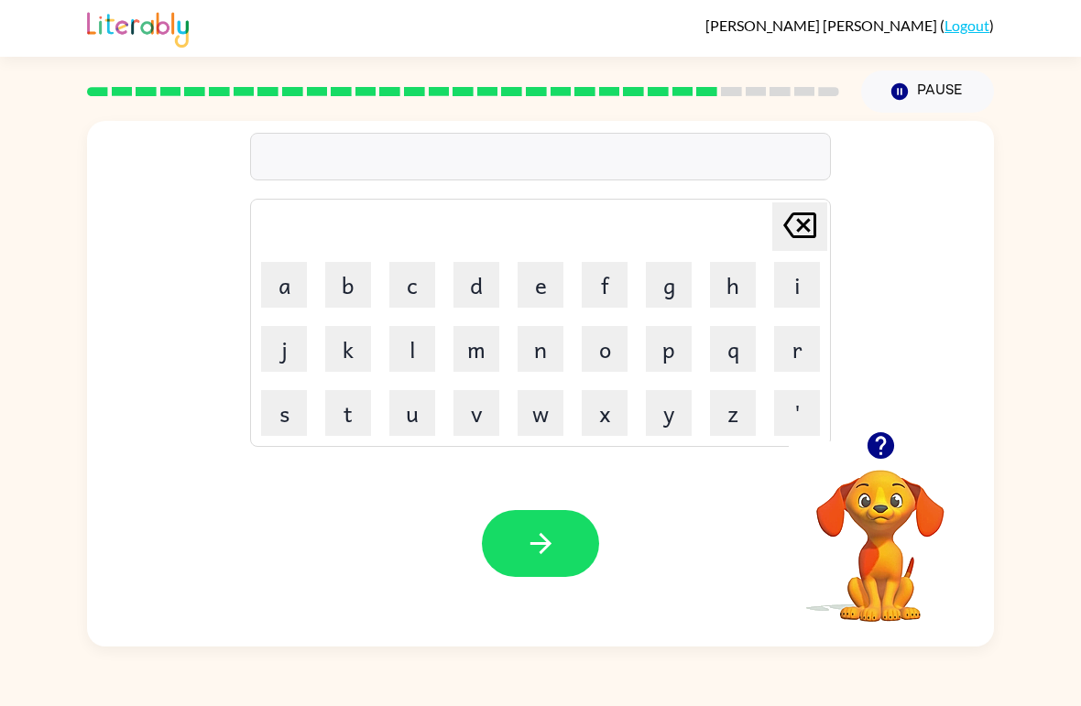
click at [884, 463] on button "button" at bounding box center [881, 445] width 47 height 47
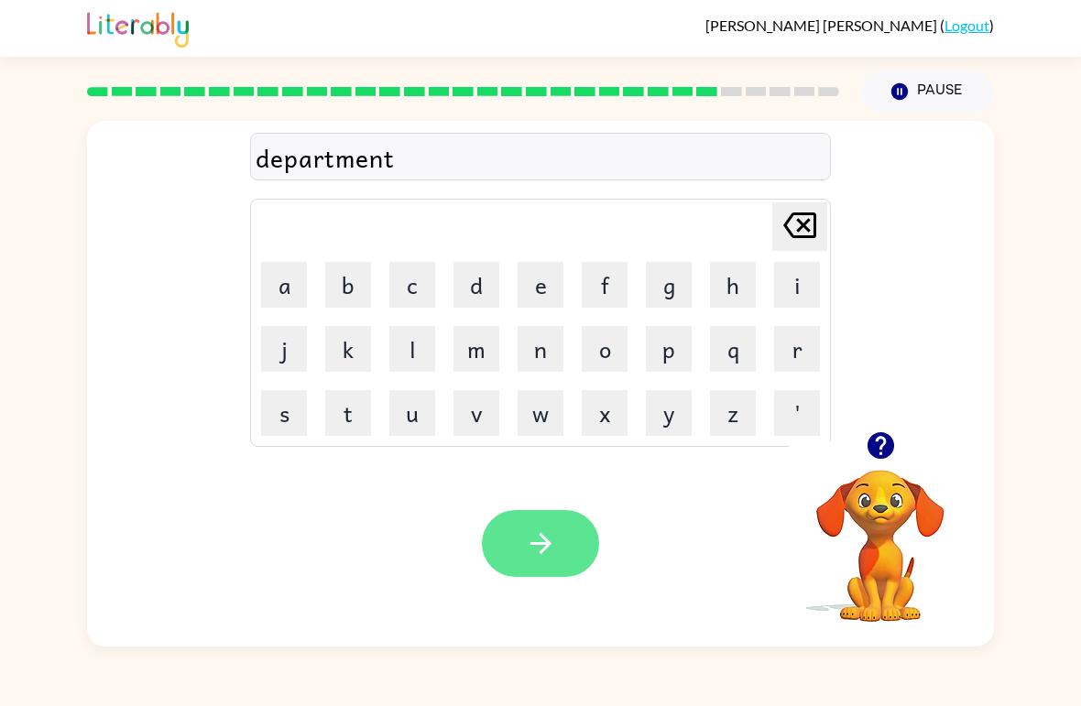
click at [538, 559] on icon "button" at bounding box center [541, 544] width 32 height 32
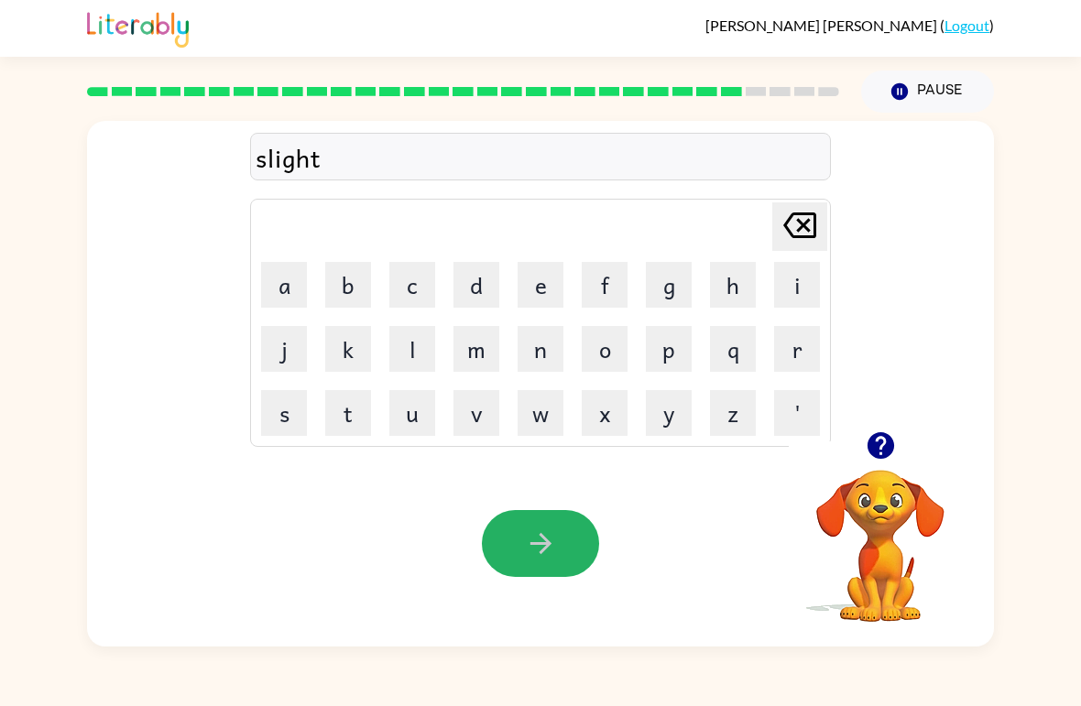
click at [553, 529] on icon "button" at bounding box center [541, 544] width 32 height 32
click at [876, 462] on icon "button" at bounding box center [881, 446] width 32 height 32
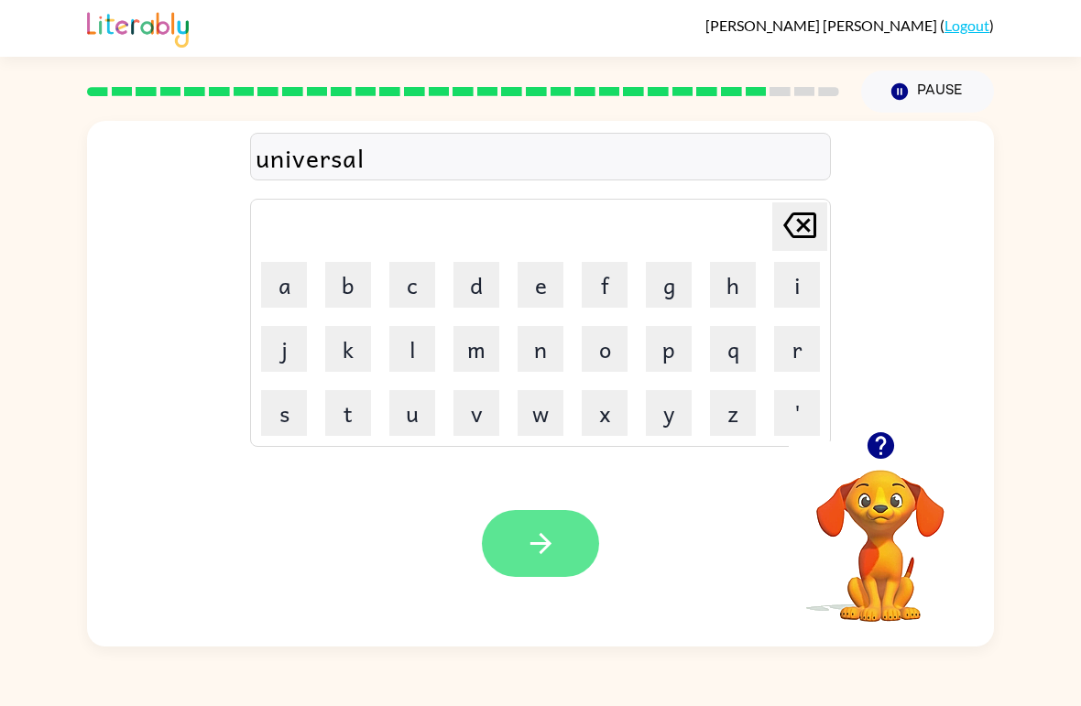
click at [520, 528] on button "button" at bounding box center [540, 543] width 117 height 67
click at [567, 559] on button "button" at bounding box center [540, 543] width 117 height 67
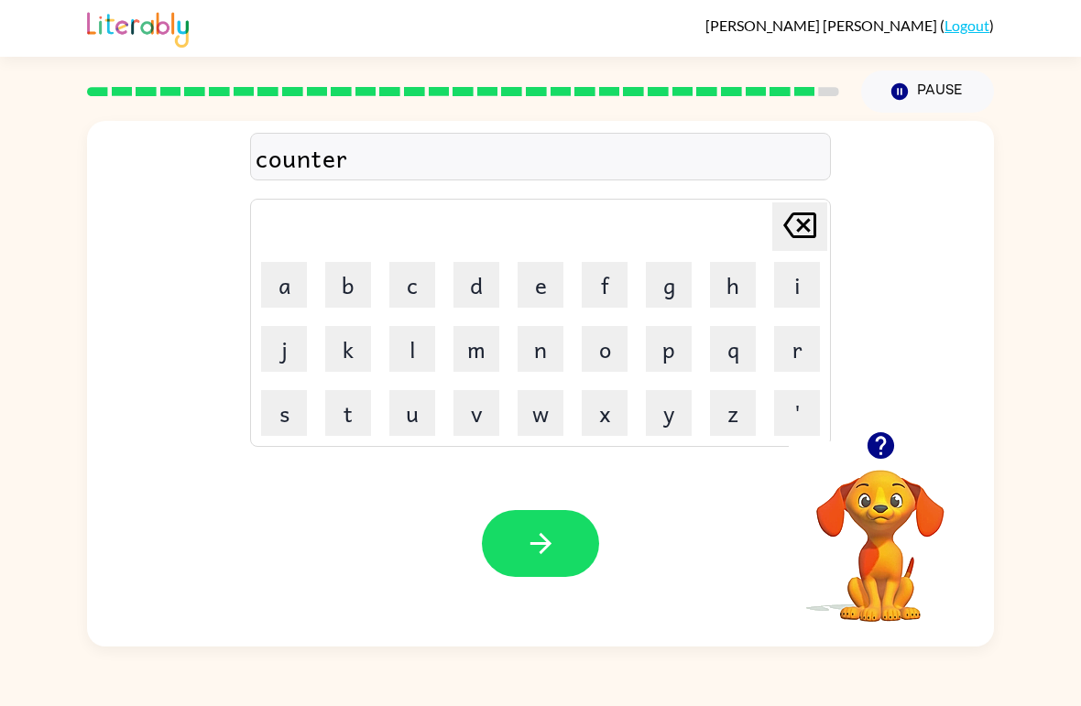
click at [546, 560] on icon "button" at bounding box center [541, 544] width 32 height 32
